Goal: Information Seeking & Learning: Learn about a topic

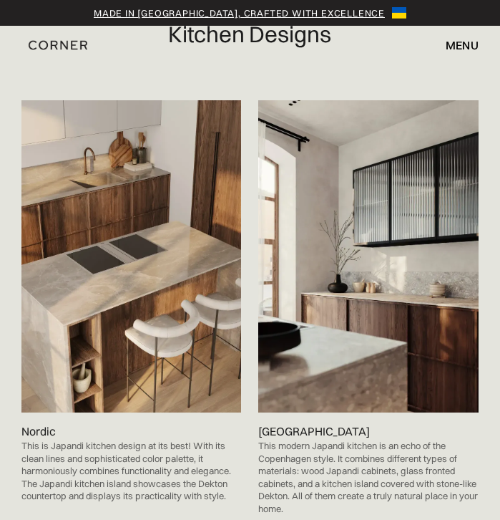
scroll to position [789, 0]
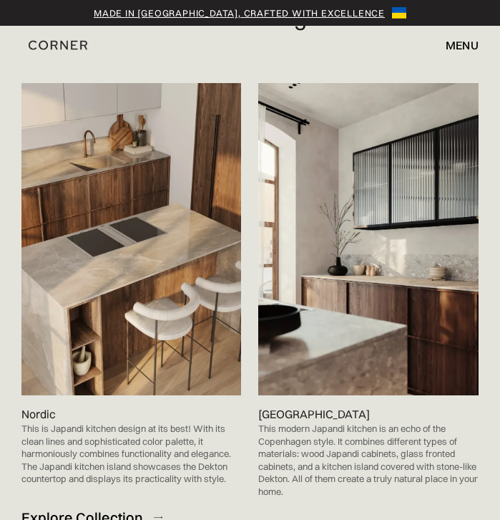
click at [155, 285] on img at bounding box center [131, 238] width 220 height 311
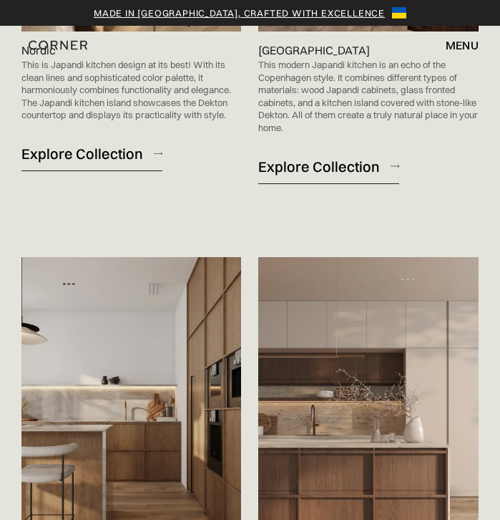
scroll to position [1147, 0]
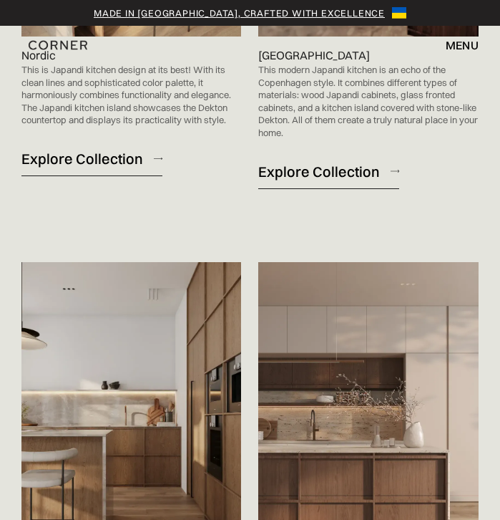
click at [109, 158] on div "Explore Collection" at bounding box center [82, 158] width 122 height 19
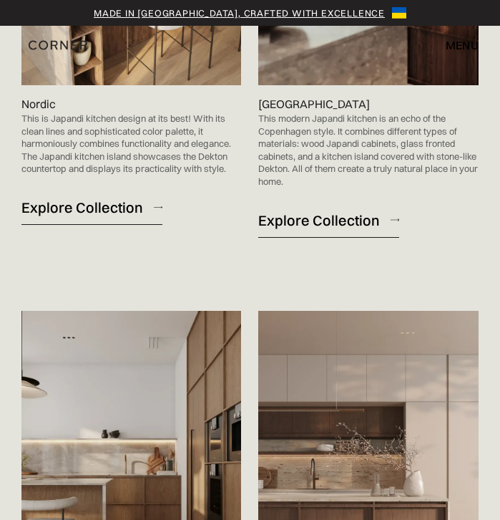
scroll to position [1087, 0]
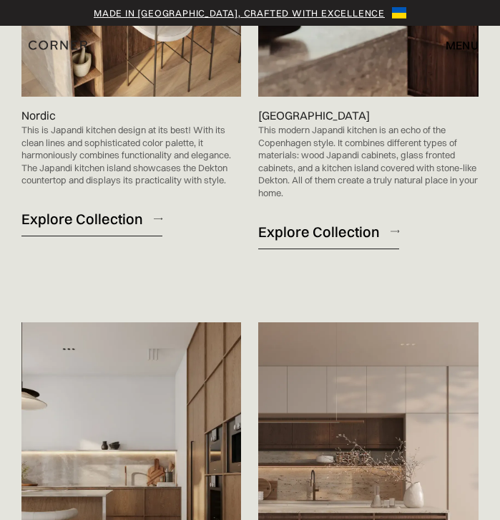
click at [348, 233] on div "Explore Collection" at bounding box center [319, 231] width 122 height 19
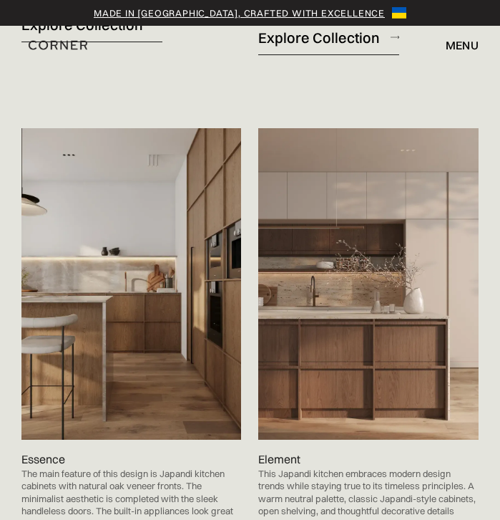
scroll to position [1284, 0]
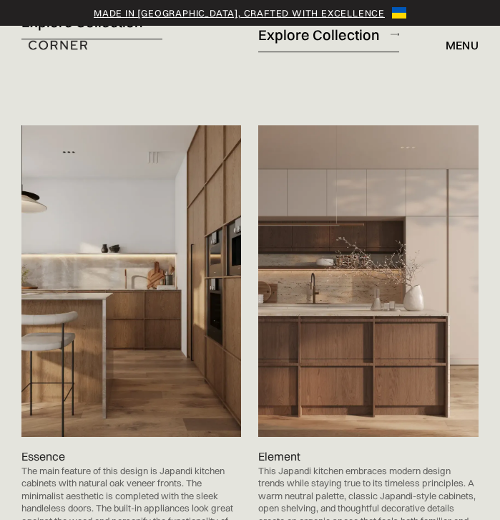
click at [53, 454] on p "Essence" at bounding box center [43, 455] width 44 height 17
click at [103, 376] on img at bounding box center [131, 280] width 220 height 311
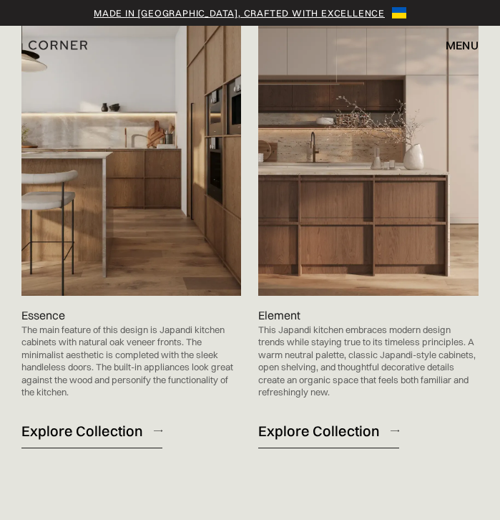
scroll to position [1428, 0]
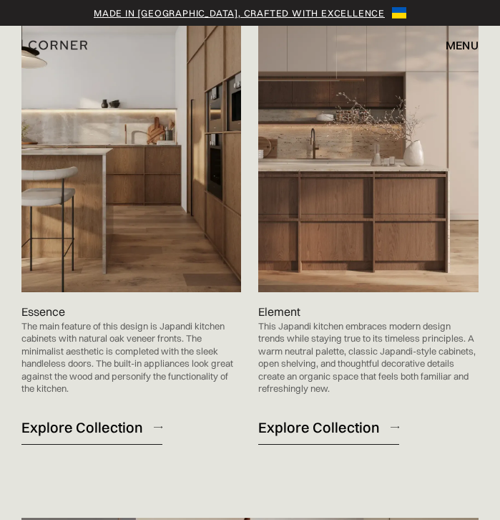
click at [114, 418] on div "Explore Collection" at bounding box center [82, 426] width 122 height 19
click at [326, 437] on link "Explore Collection" at bounding box center [328, 426] width 141 height 35
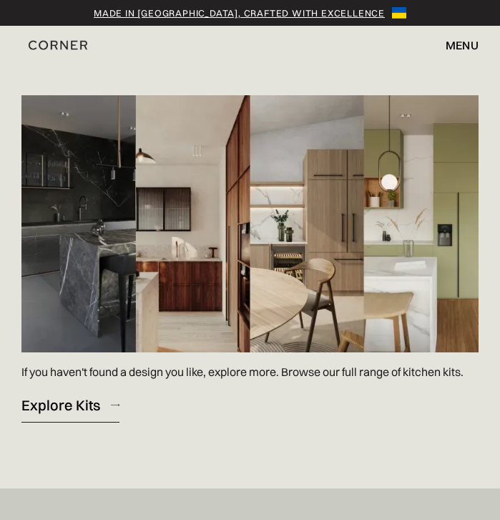
scroll to position [1850, 0]
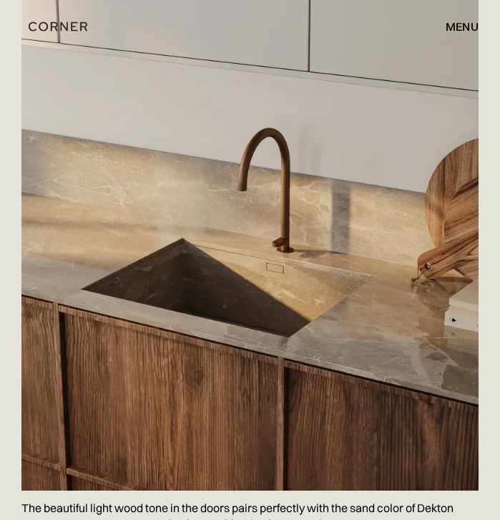
scroll to position [3771, 0]
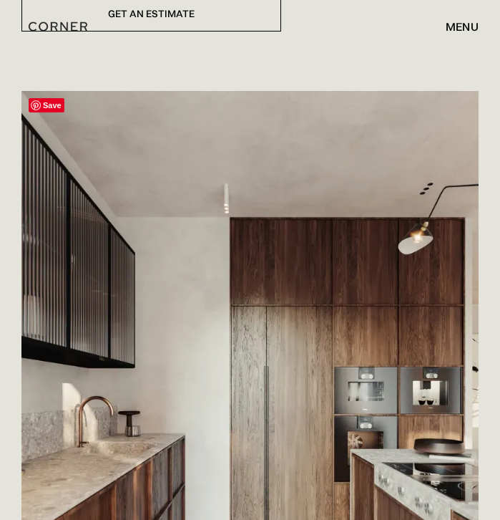
scroll to position [1047, 0]
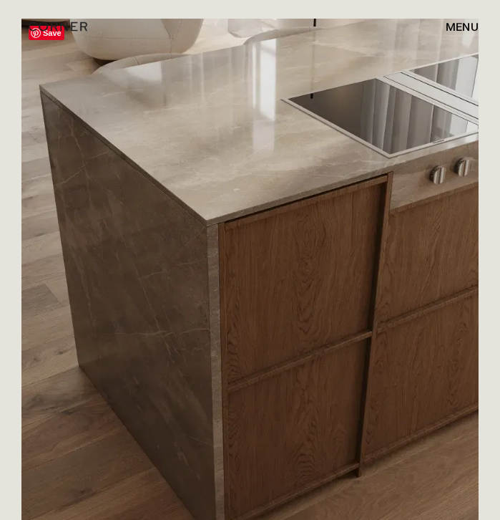
scroll to position [2311, 0]
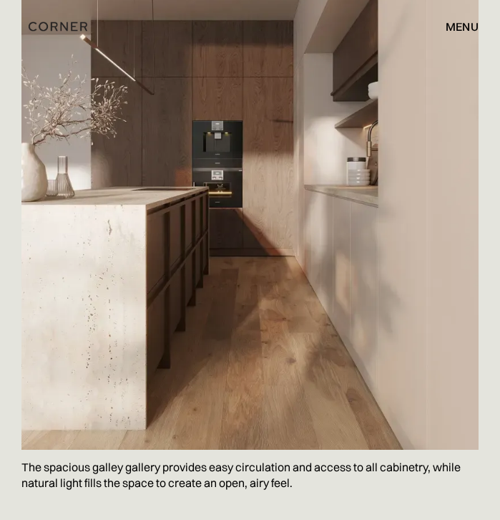
scroll to position [1919, 0]
